Goal: Task Accomplishment & Management: Manage account settings

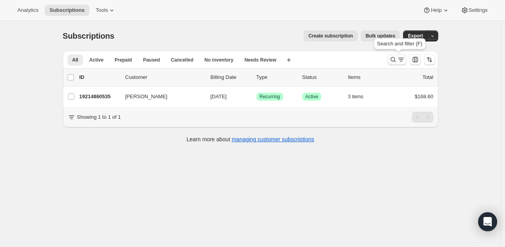
click at [393, 60] on icon "Search and filter results" at bounding box center [393, 60] width 8 height 8
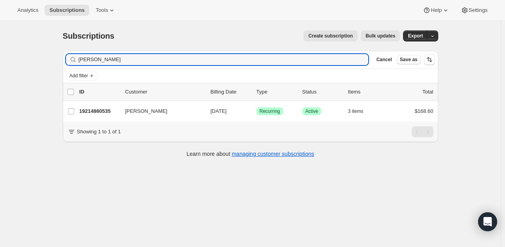
drag, startPoint x: 128, startPoint y: 57, endPoint x: 59, endPoint y: 55, distance: 69.5
click at [59, 55] on div "Filter subscribers [PERSON_NAME] Clear Cancel Save as Add filter 0 selected Upd…" at bounding box center [246, 105] width 381 height 121
type input "[PERSON_NAME]"
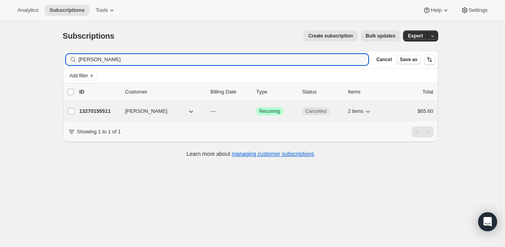
click at [98, 115] on p "13270155511" at bounding box center [98, 111] width 39 height 8
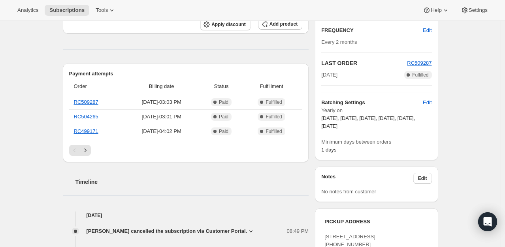
scroll to position [39, 0]
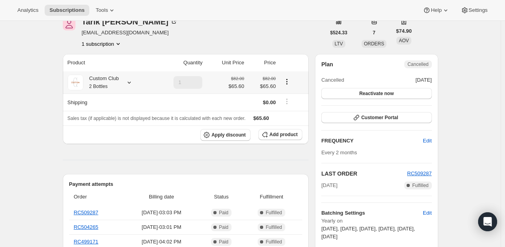
click at [130, 80] on icon at bounding box center [129, 83] width 8 height 8
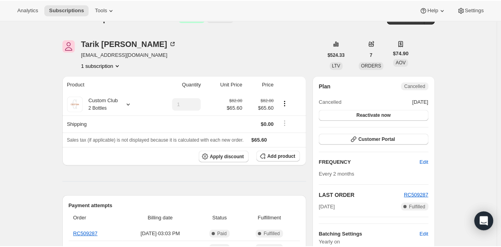
scroll to position [0, 0]
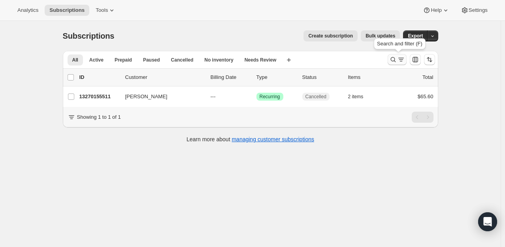
click at [393, 60] on icon "Search and filter results" at bounding box center [393, 60] width 8 height 8
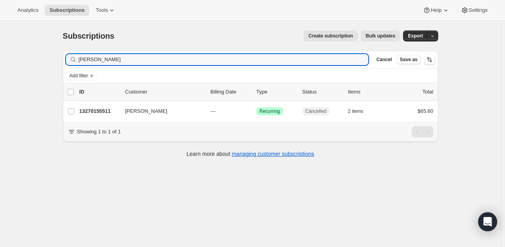
drag, startPoint x: 127, startPoint y: 61, endPoint x: 46, endPoint y: 57, distance: 81.0
click at [49, 58] on div "Subscriptions. This page is ready Subscriptions Create subscription Bulk update…" at bounding box center [250, 144] width 500 height 247
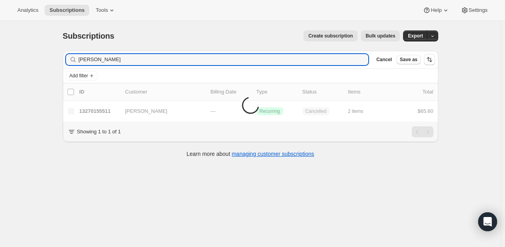
type input "Brenda McLaughlin"
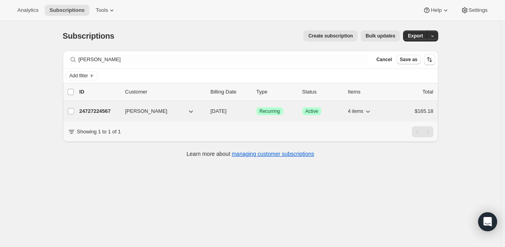
click at [95, 107] on p "24727224567" at bounding box center [98, 111] width 39 height 8
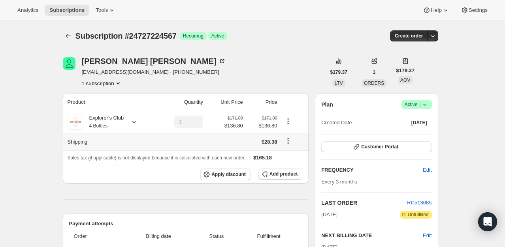
click at [289, 142] on icon "Shipping actions" at bounding box center [288, 141] width 8 height 8
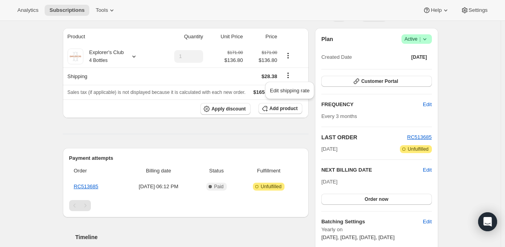
scroll to position [79, 0]
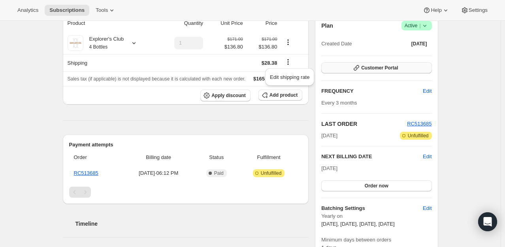
click at [384, 69] on span "Customer Portal" at bounding box center [379, 68] width 37 height 6
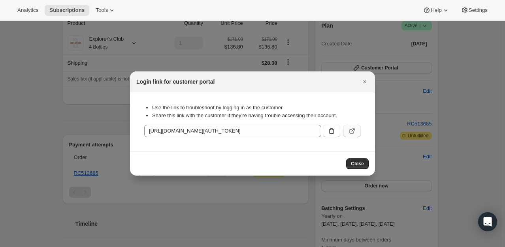
click at [355, 131] on icon ":r35:" at bounding box center [352, 131] width 8 height 8
click at [365, 83] on icon "Close" at bounding box center [364, 81] width 3 height 3
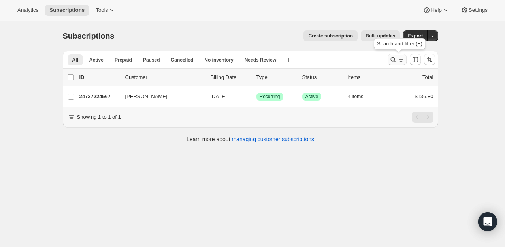
click at [396, 58] on icon "Search and filter results" at bounding box center [393, 60] width 8 height 8
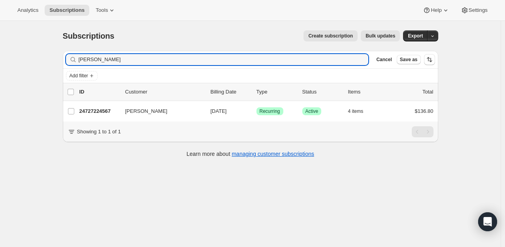
drag, startPoint x: 148, startPoint y: 59, endPoint x: -8, endPoint y: 57, distance: 156.4
click at [0, 57] on html "Analytics Subscriptions Tools Help Settings Skip to content Subscriptions. This…" at bounding box center [252, 123] width 505 height 247
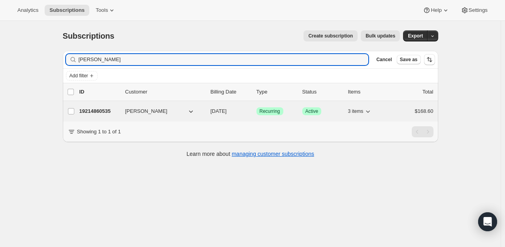
type input "[PERSON_NAME]"
click at [109, 109] on p "19214860535" at bounding box center [98, 111] width 39 height 8
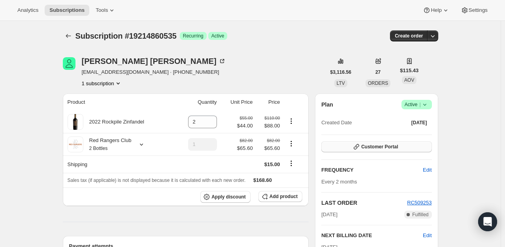
click at [380, 147] on span "Customer Portal" at bounding box center [379, 147] width 37 height 6
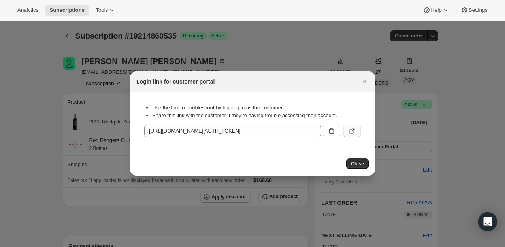
click at [352, 131] on icon ":r8b:" at bounding box center [352, 131] width 8 height 8
click at [363, 81] on icon "Close" at bounding box center [364, 82] width 8 height 8
